Goal: Information Seeking & Learning: Check status

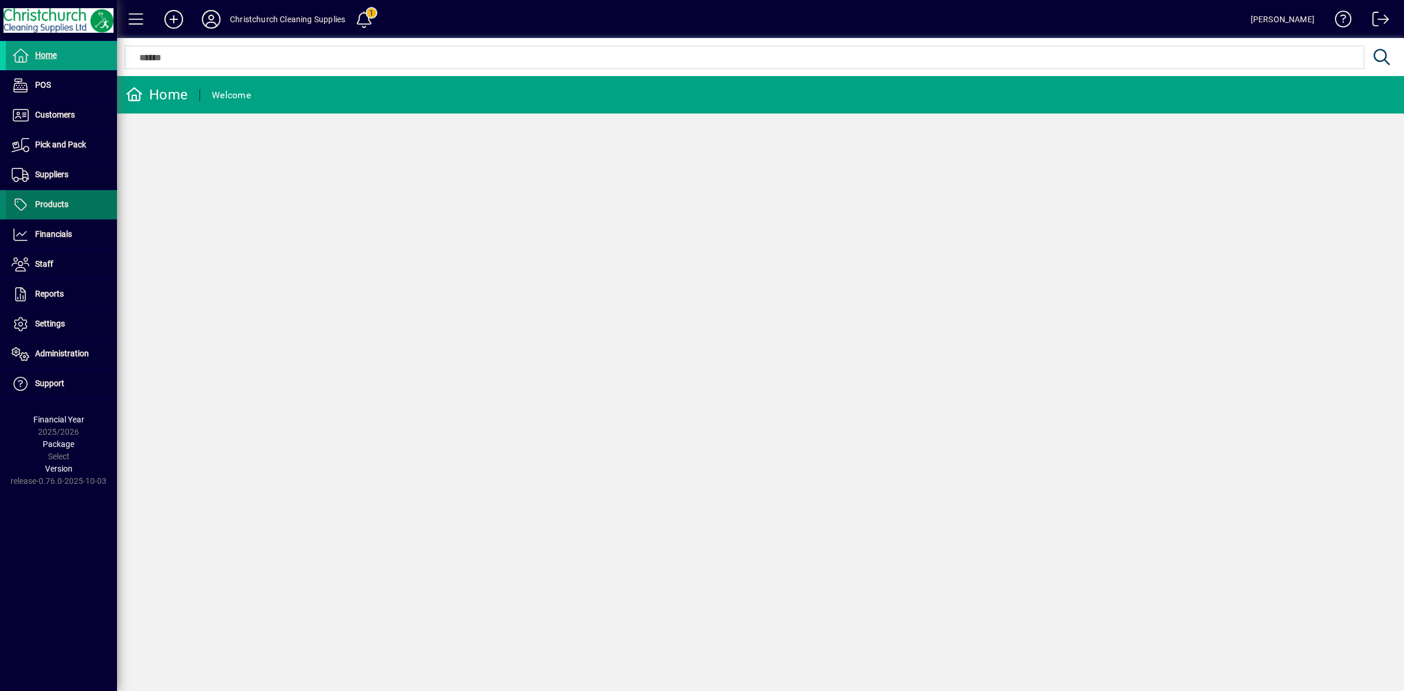
click at [56, 205] on span "Products" at bounding box center [51, 203] width 33 height 9
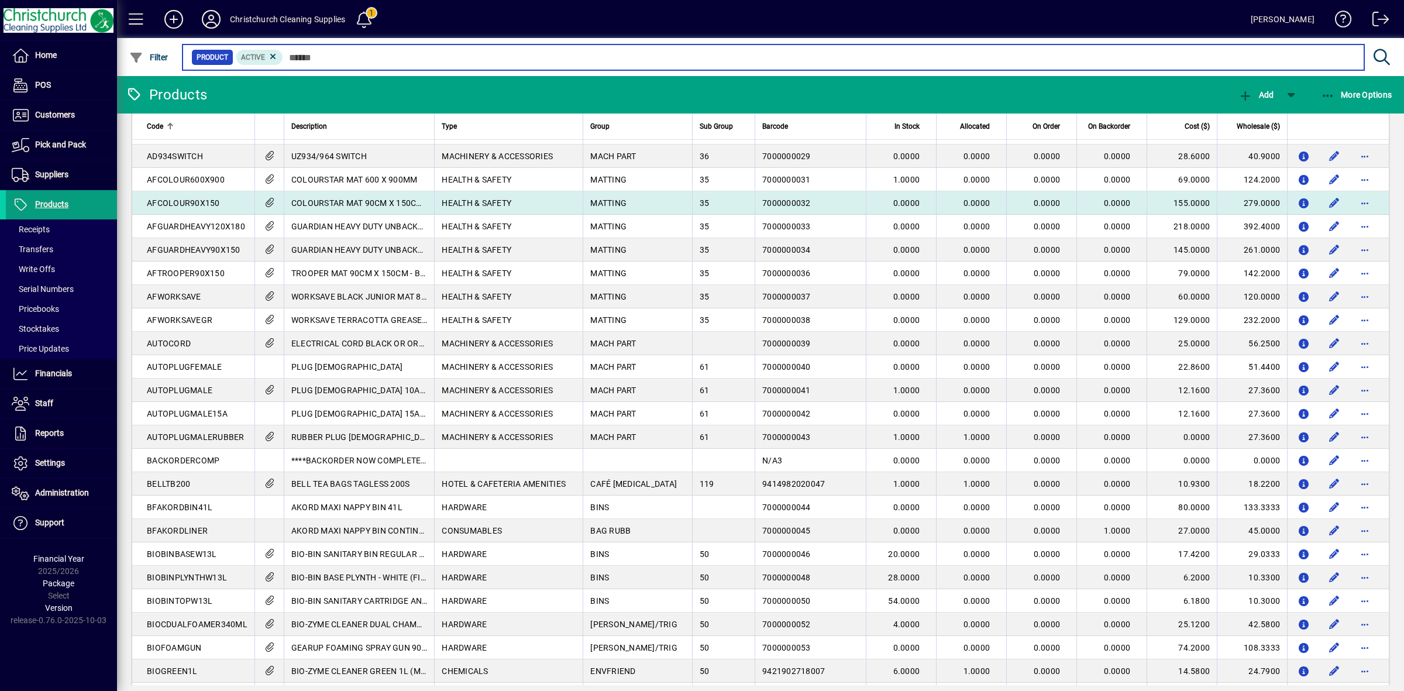
scroll to position [804, 0]
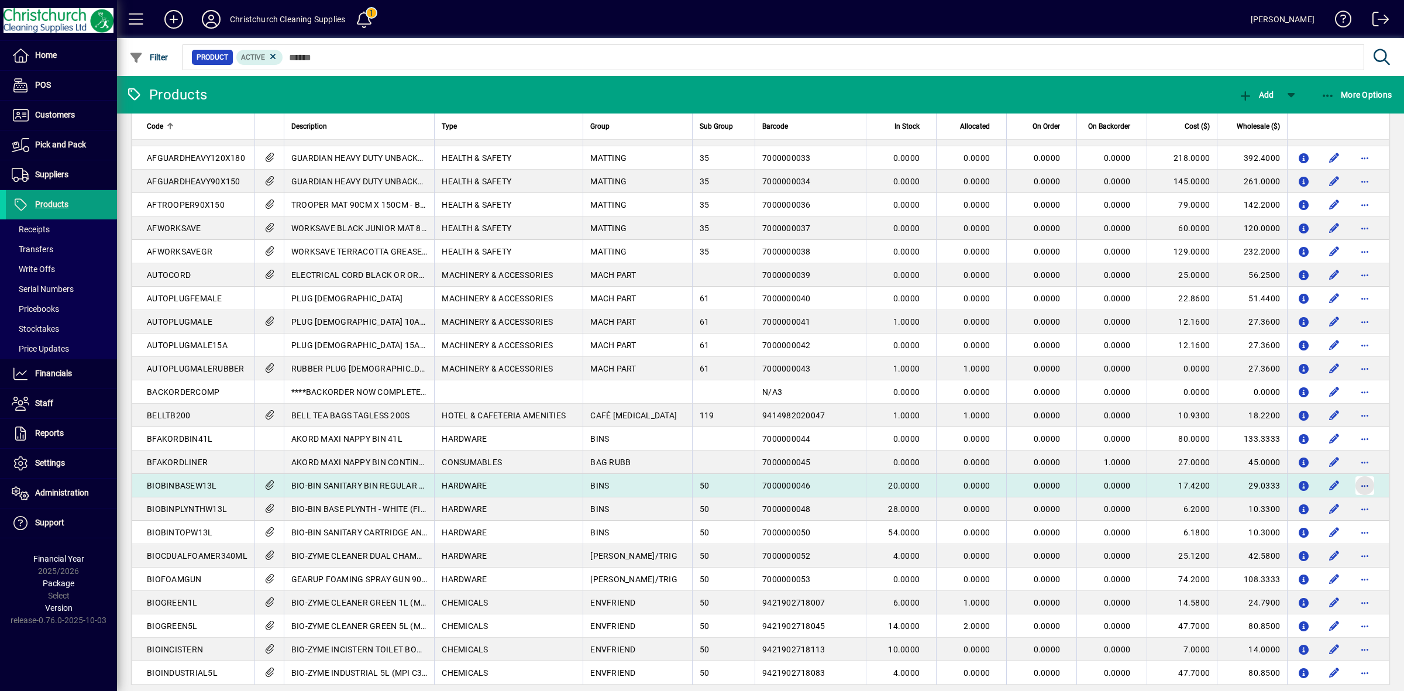
click at [1365, 486] on span "button" at bounding box center [1365, 485] width 28 height 28
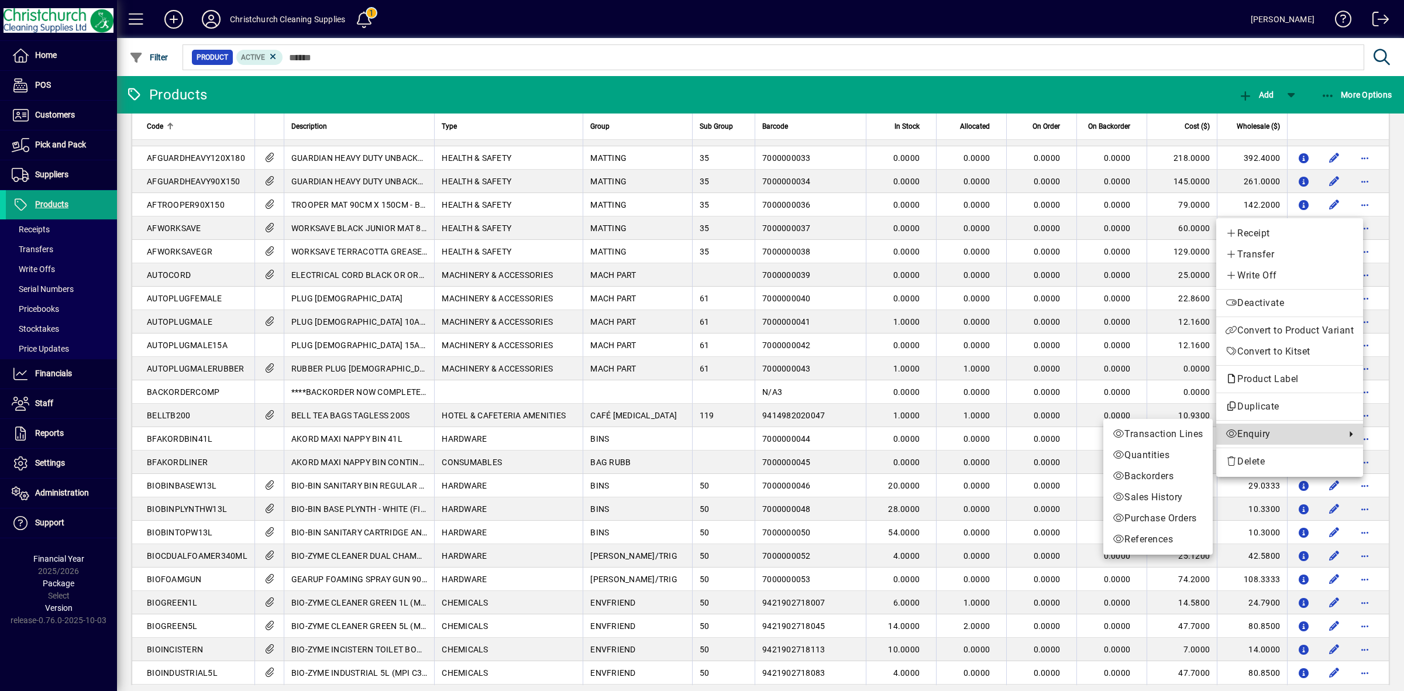
drag, startPoint x: 1282, startPoint y: 433, endPoint x: 1203, endPoint y: 434, distance: 79.0
click at [1280, 433] on span "Enquiry" at bounding box center [1283, 434] width 114 height 14
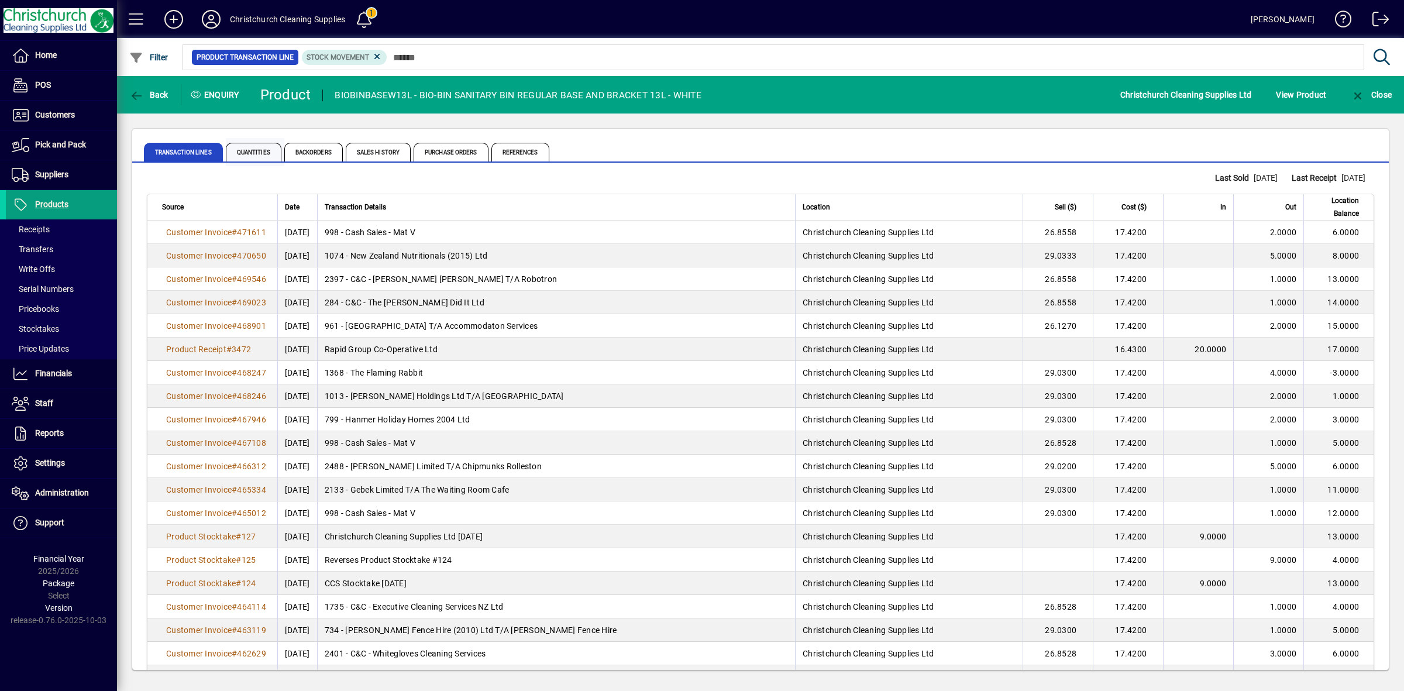
click at [268, 151] on span "Quantities" at bounding box center [254, 152] width 56 height 19
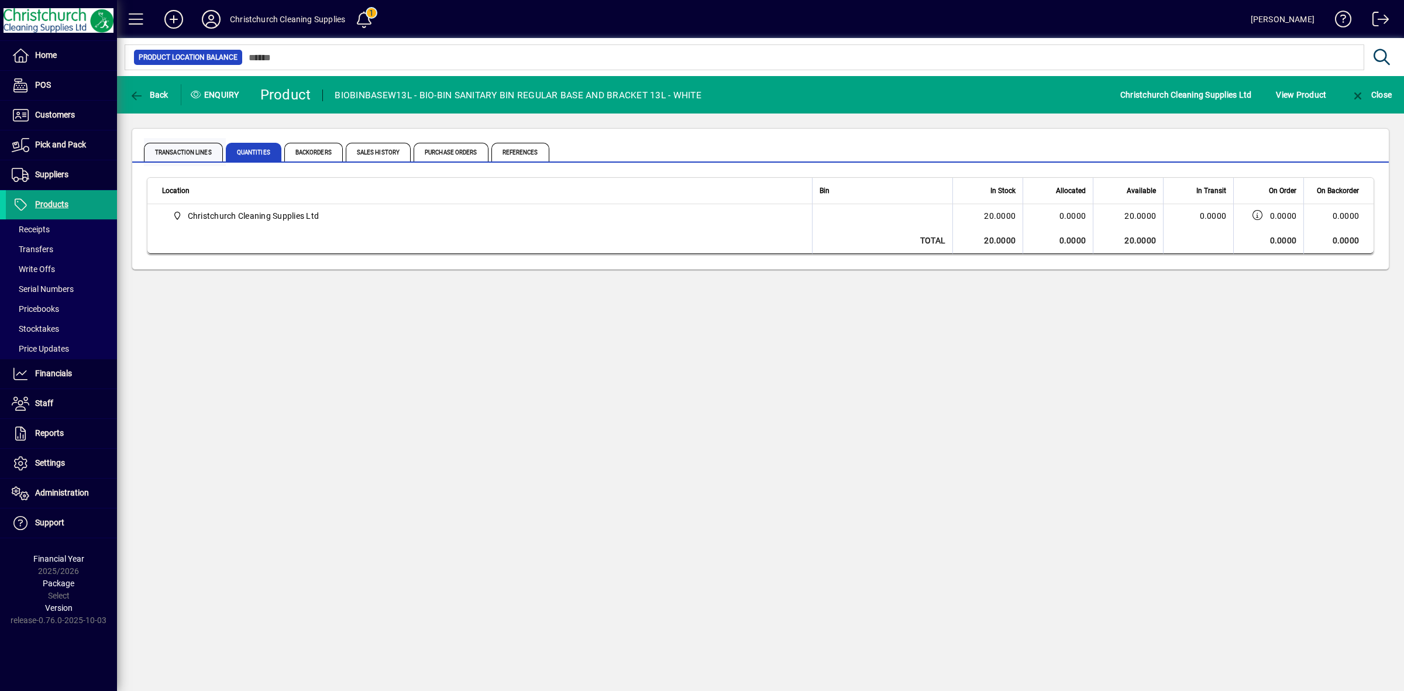
click at [170, 150] on span "Transaction Lines" at bounding box center [183, 152] width 79 height 19
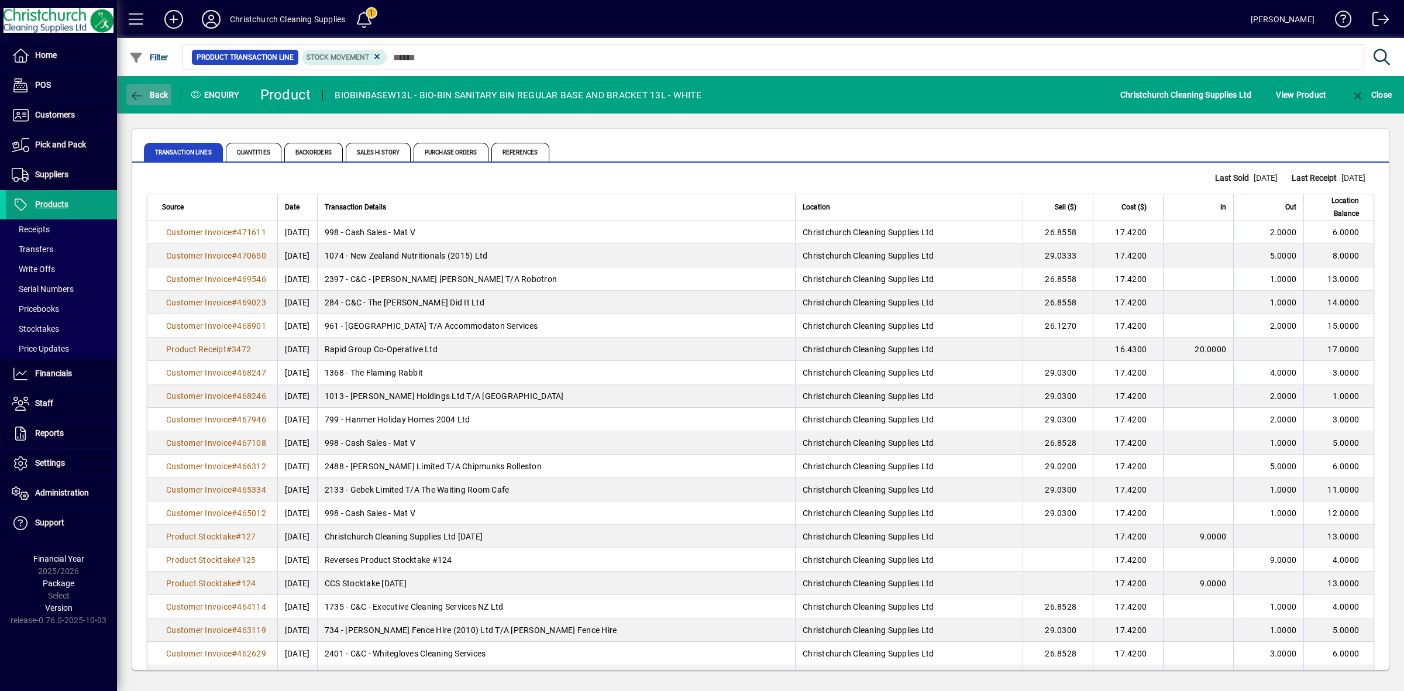
click at [139, 92] on icon "button" at bounding box center [136, 96] width 15 height 12
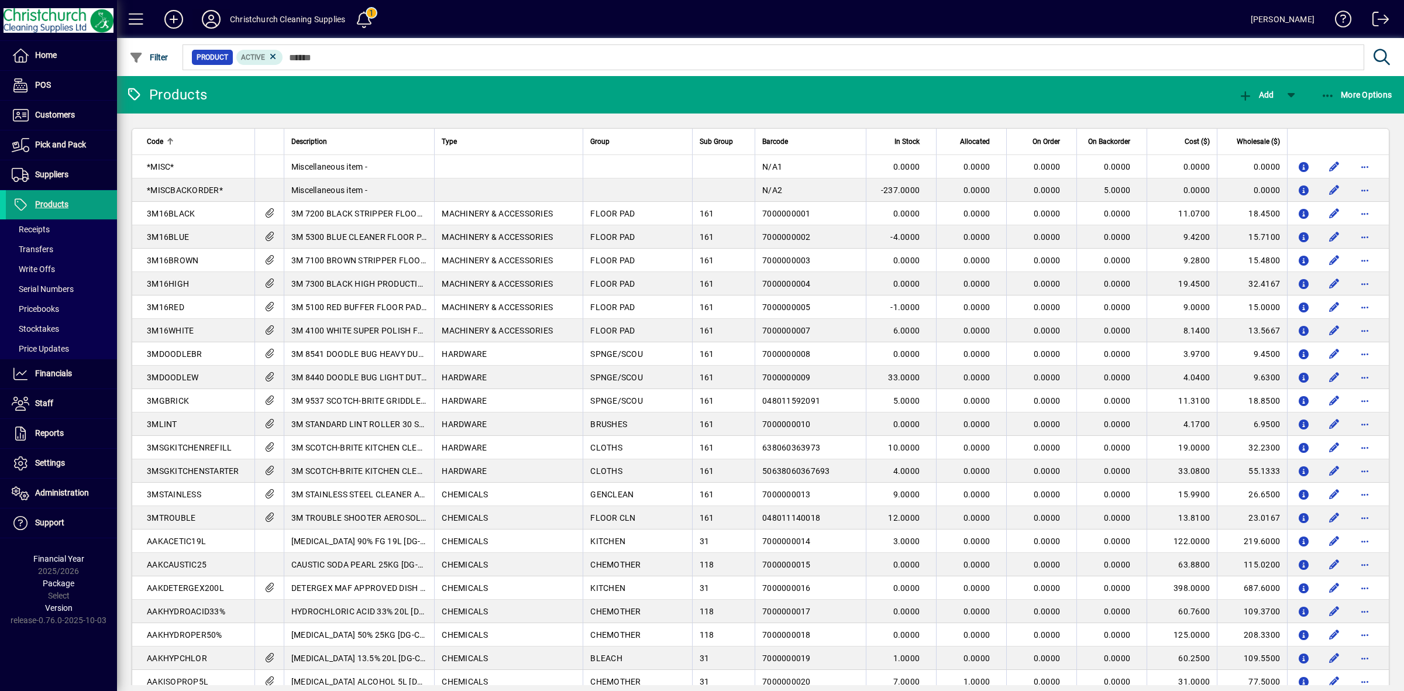
click at [211, 20] on icon at bounding box center [210, 19] width 23 height 19
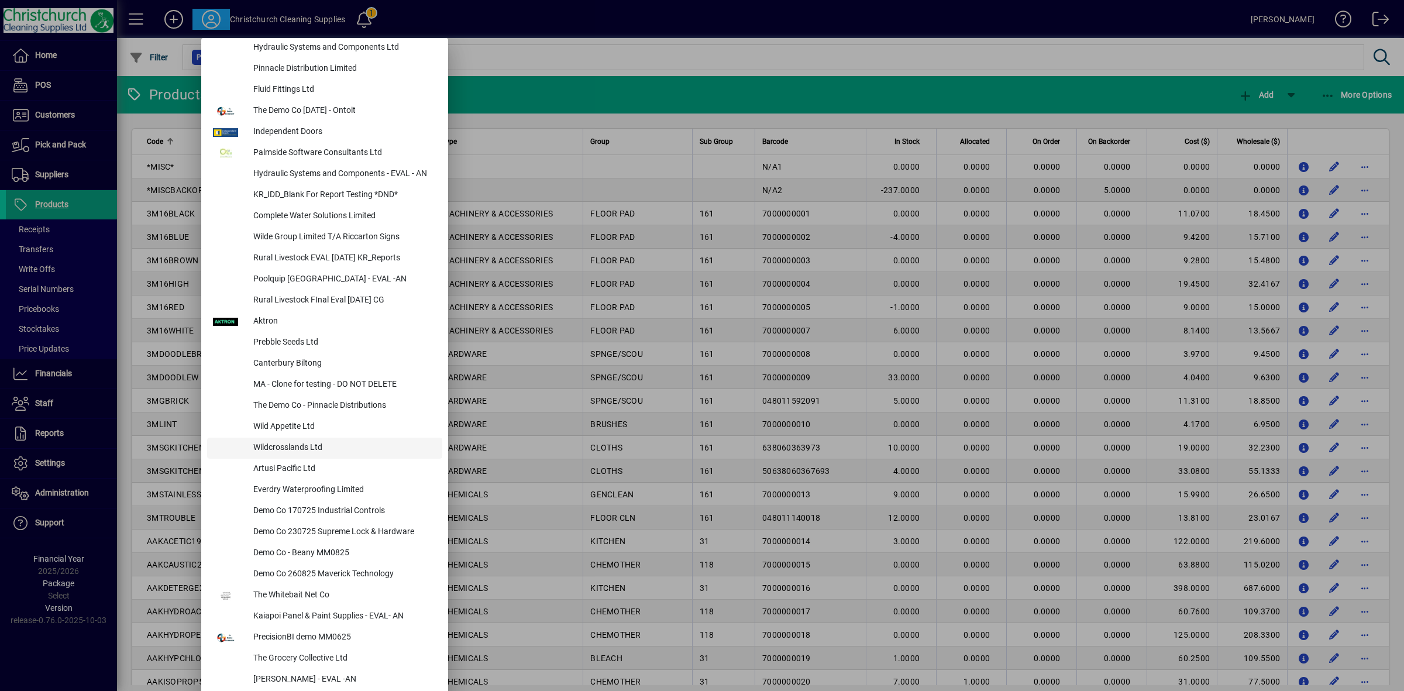
scroll to position [146, 0]
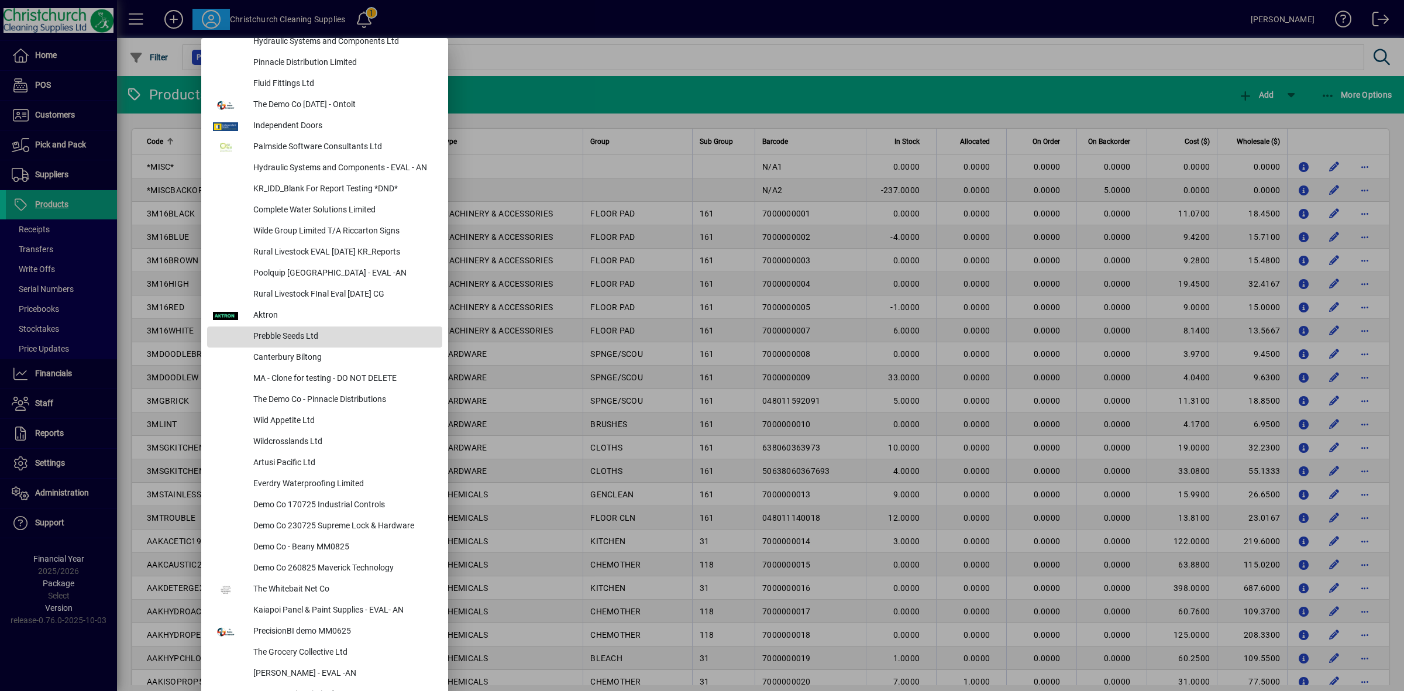
click at [294, 337] on div "Prebble Seeds Ltd" at bounding box center [343, 336] width 198 height 21
